Goal: Task Accomplishment & Management: Complete application form

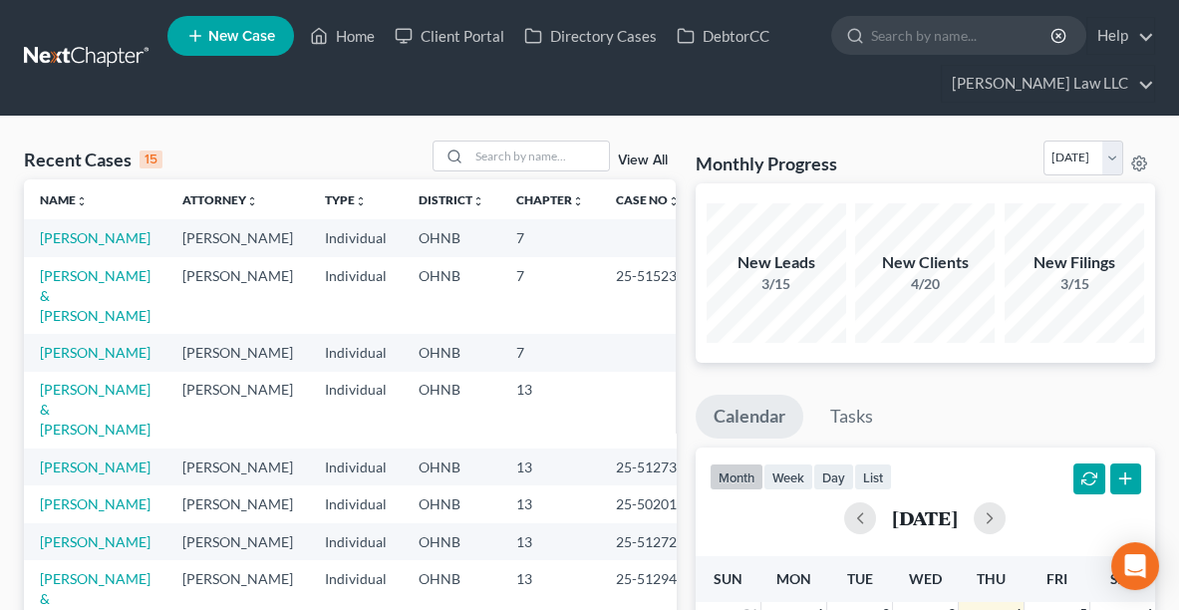
click at [53, 417] on td "[PERSON_NAME] & [PERSON_NAME]" at bounding box center [95, 410] width 143 height 77
click at [61, 433] on link "[PERSON_NAME] & [PERSON_NAME]" at bounding box center [95, 409] width 111 height 57
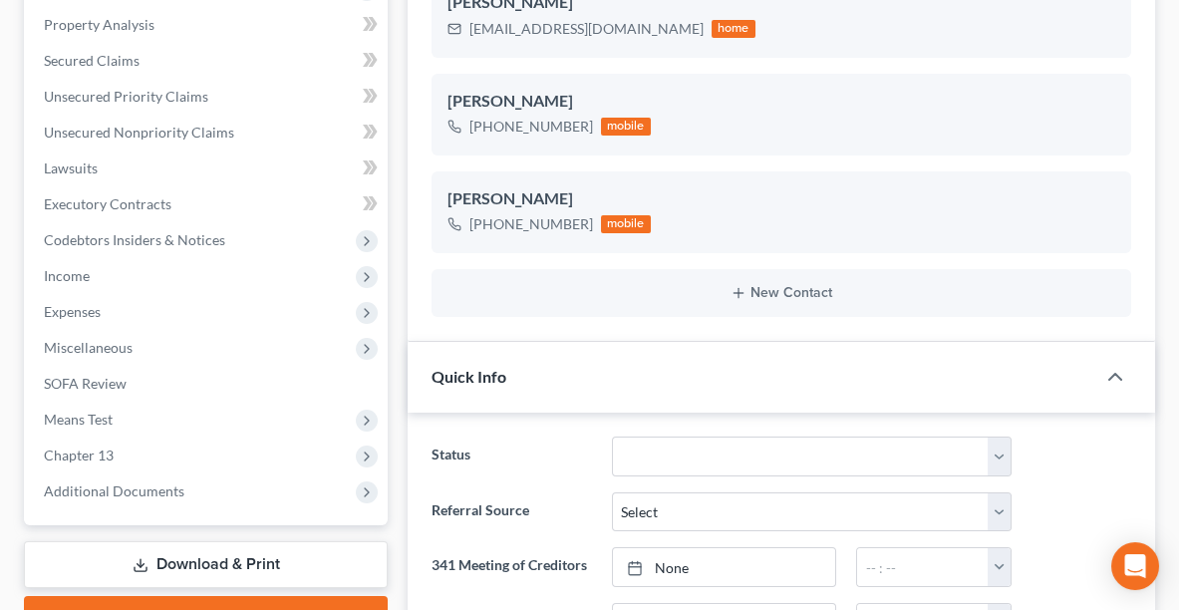
scroll to position [438, 0]
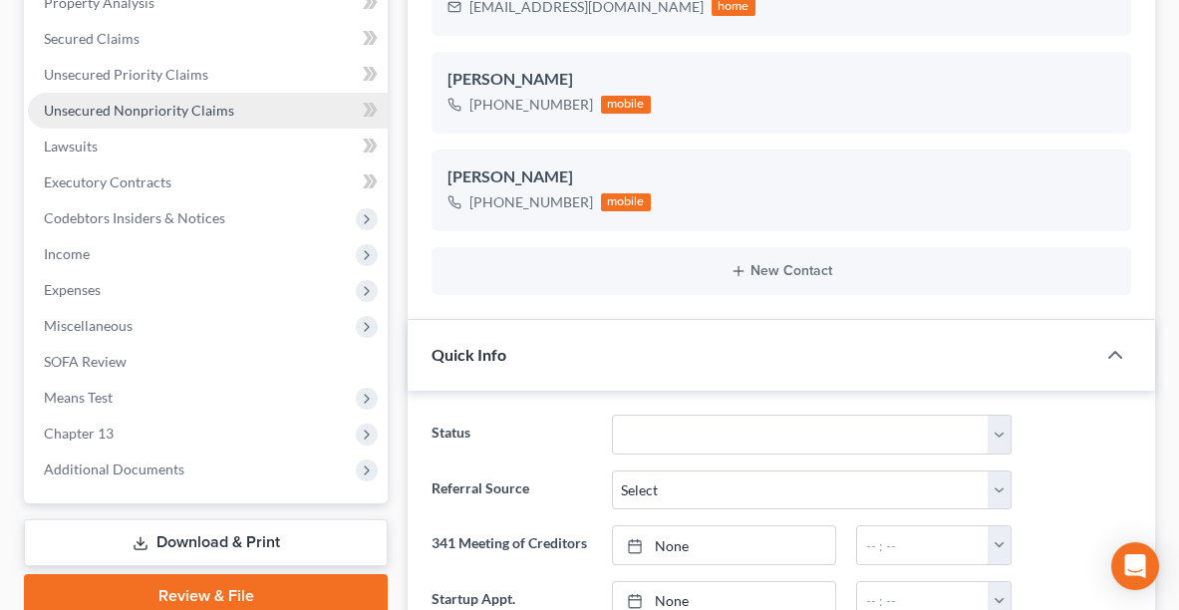
click at [111, 110] on span "Unsecured Nonpriority Claims" at bounding box center [139, 110] width 190 height 17
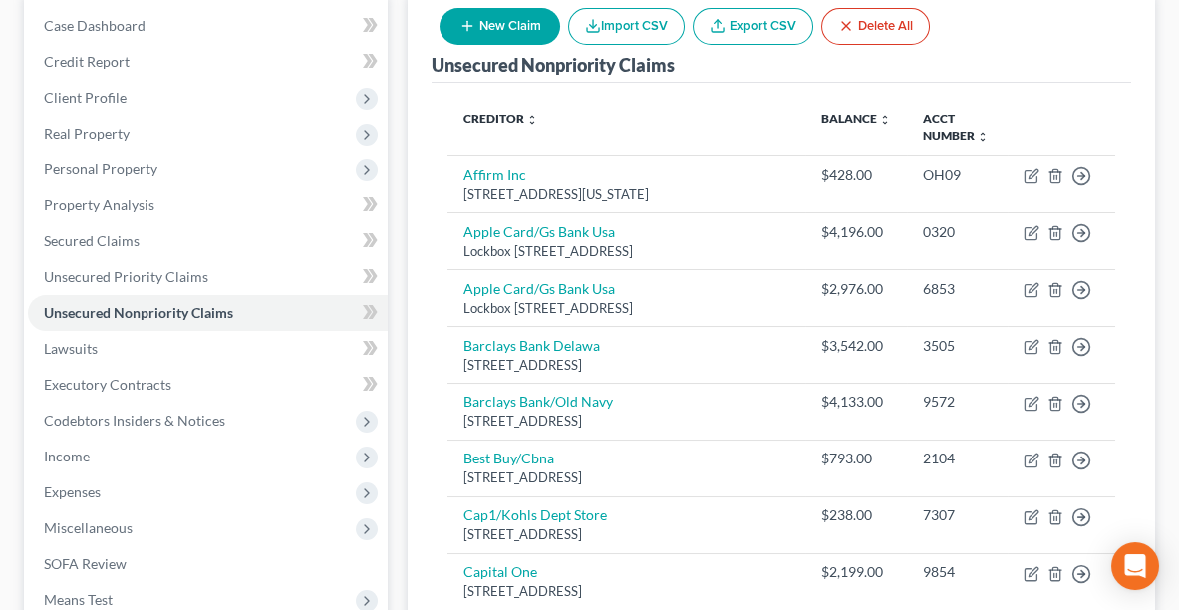
scroll to position [237, 0]
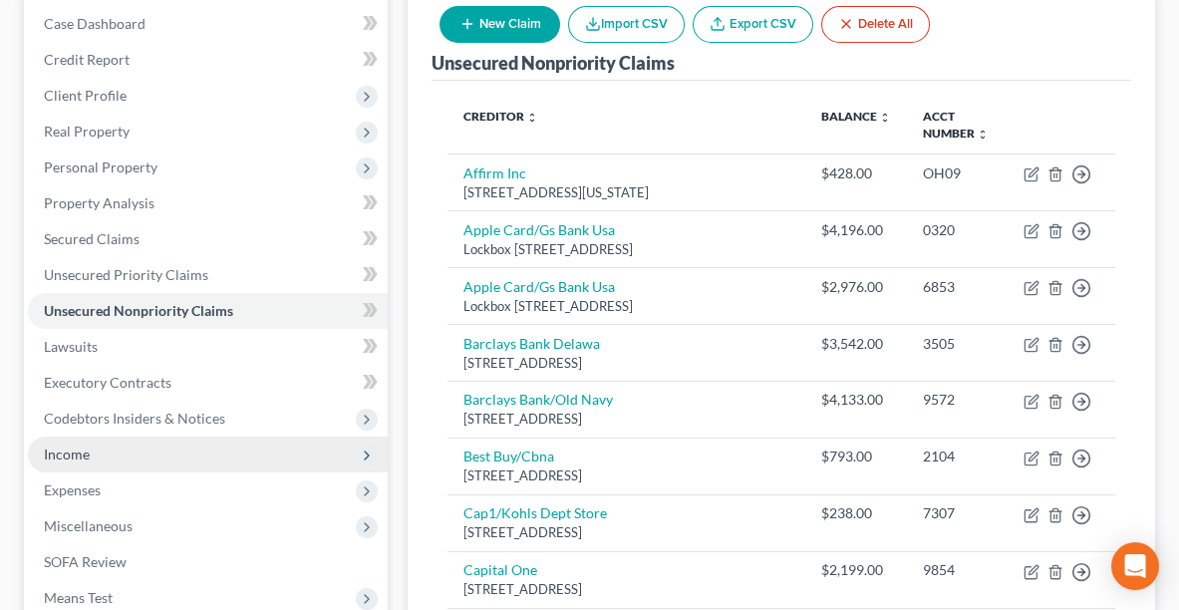
click at [148, 449] on span "Income" at bounding box center [208, 455] width 360 height 36
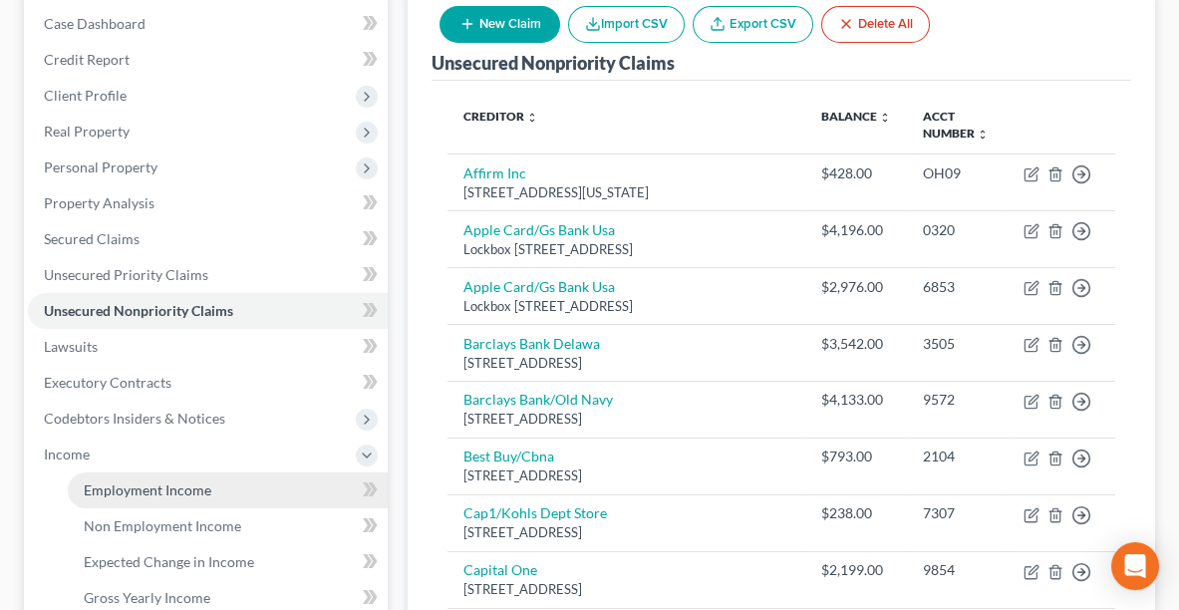
click at [153, 492] on span "Employment Income" at bounding box center [148, 490] width 128 height 17
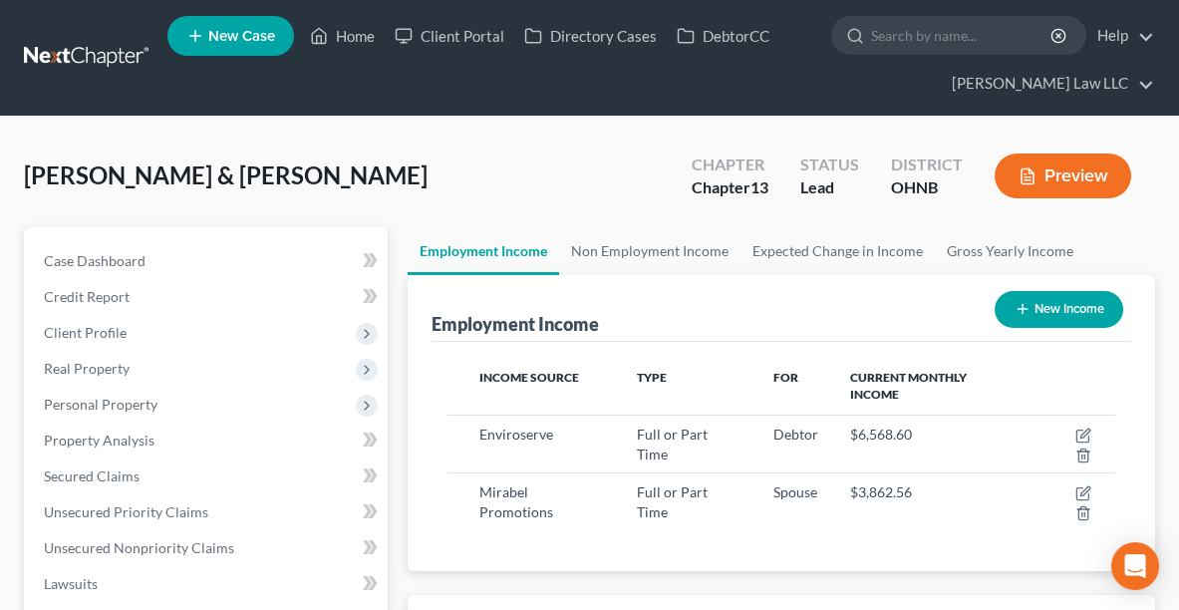
scroll to position [333, 707]
click at [613, 250] on link "Non Employment Income" at bounding box center [649, 251] width 181 height 48
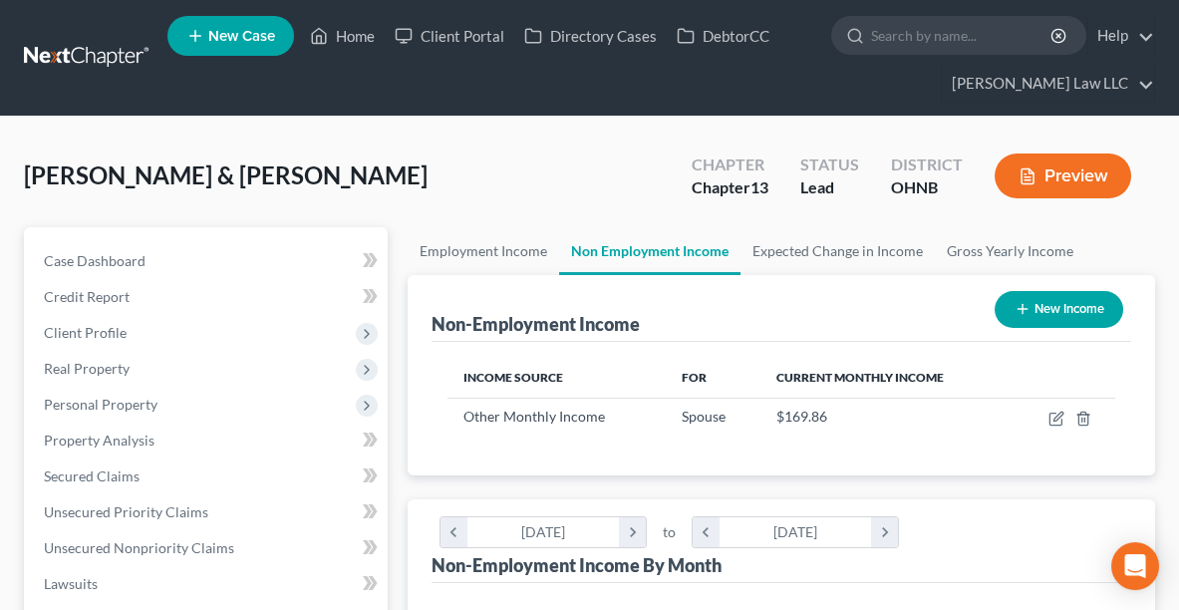
scroll to position [333, 707]
